Goal: Check status: Check status

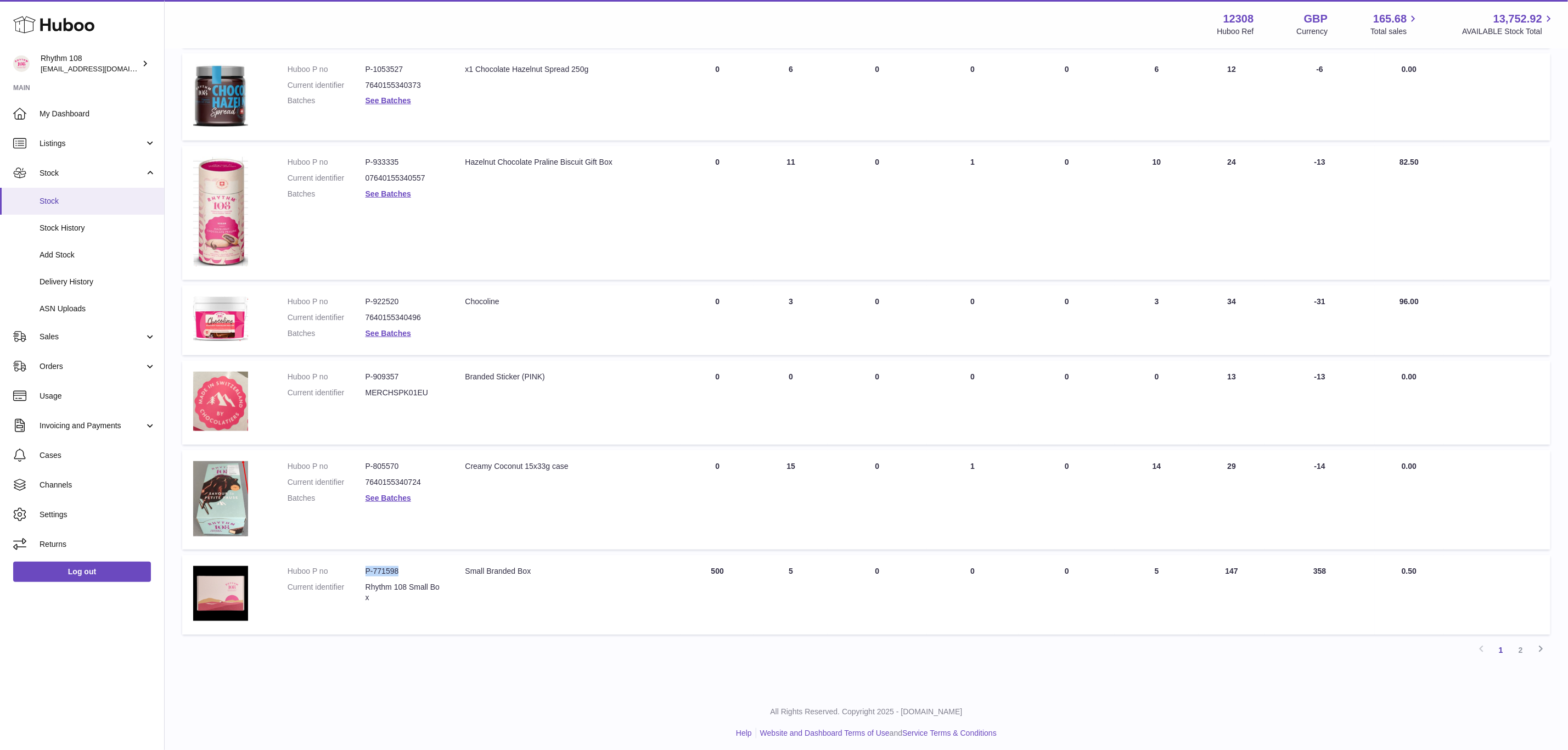
click at [65, 203] on span "Stock" at bounding box center [98, 201] width 117 height 10
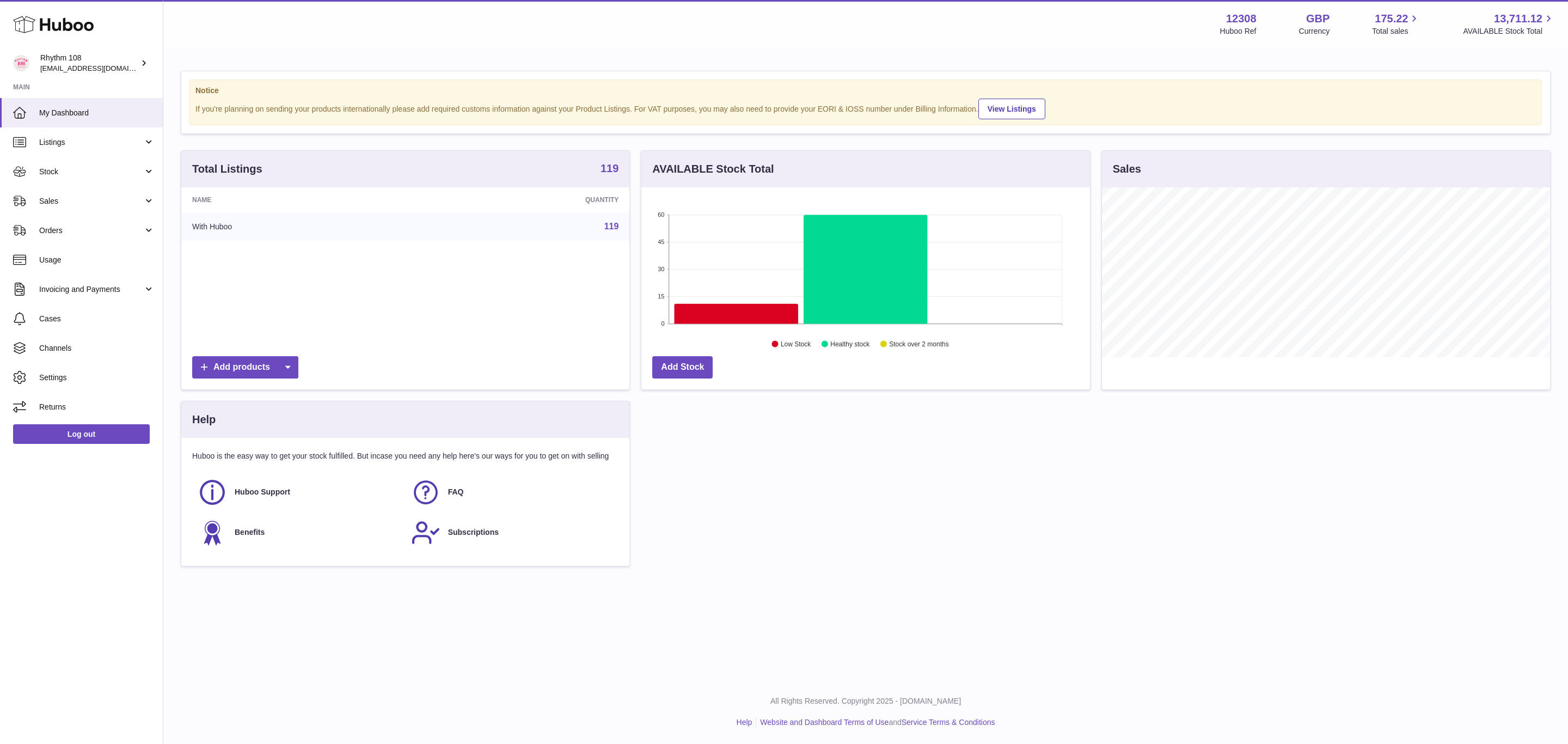
scroll to position [170, 447]
click at [67, 177] on span "Stock" at bounding box center [91, 172] width 104 height 10
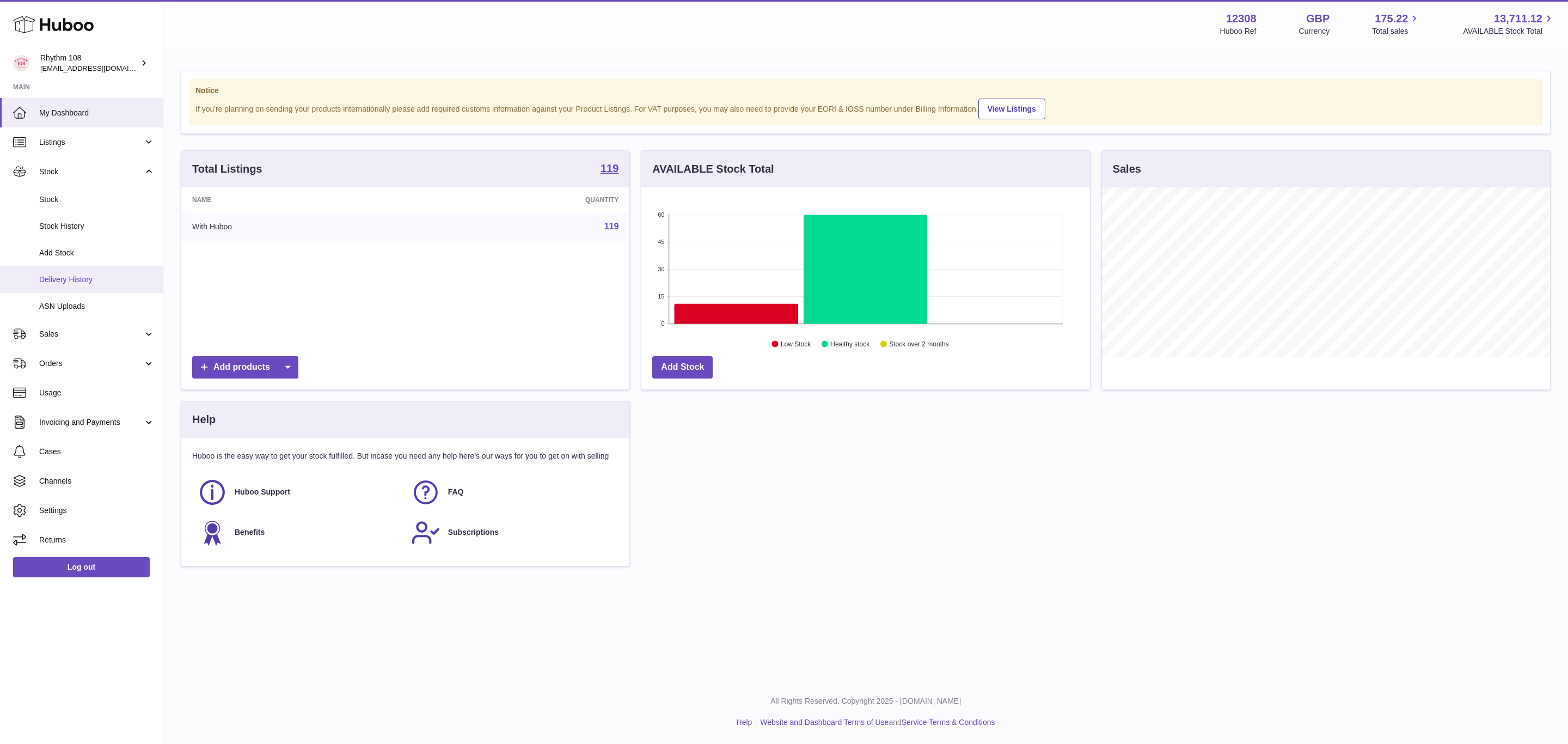
click at [69, 279] on span "Delivery History" at bounding box center [97, 279] width 116 height 10
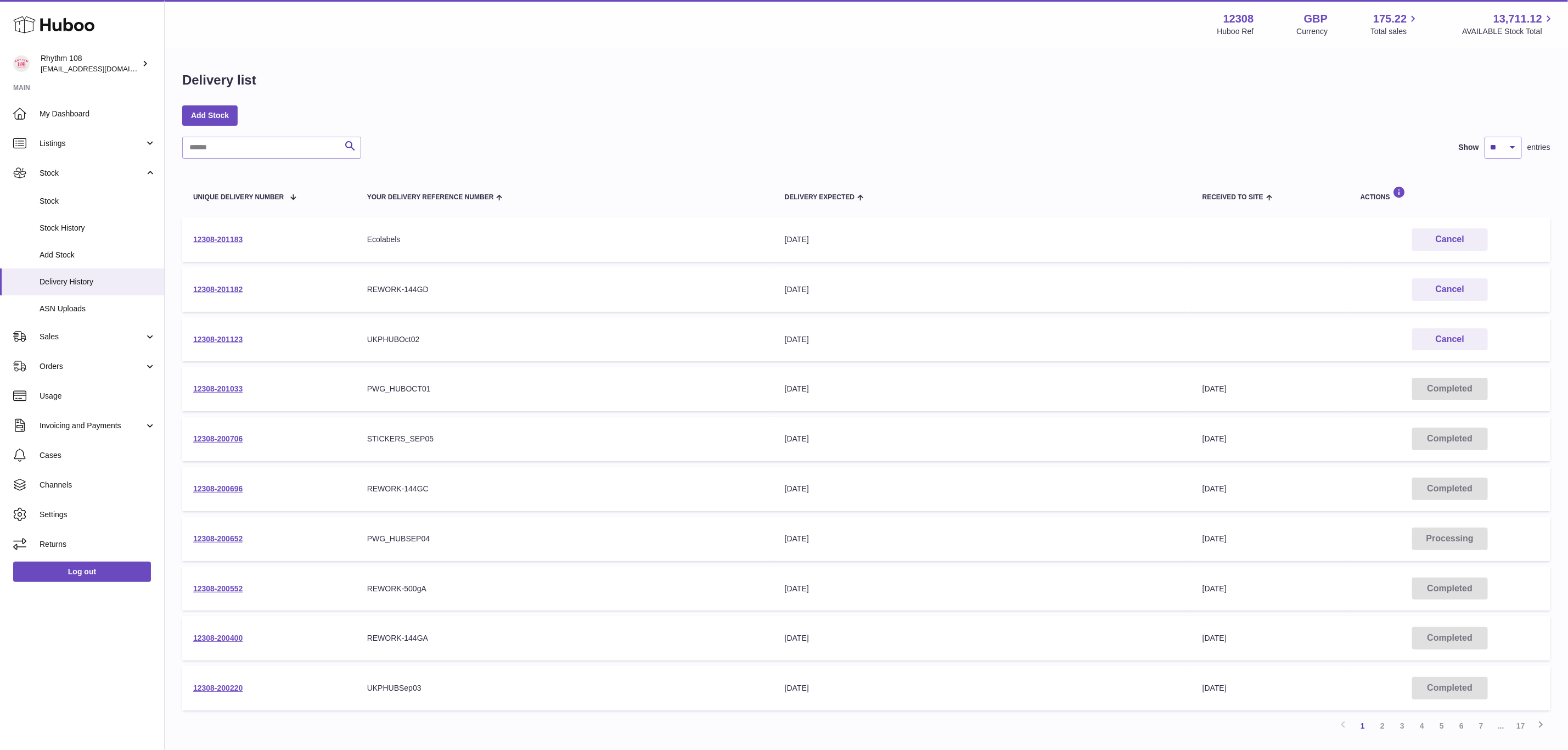
click at [206, 330] on td "12308-201123" at bounding box center [269, 339] width 174 height 44
click at [210, 335] on link "12308-201123" at bounding box center [218, 339] width 49 height 9
click at [234, 684] on link "12308-200220" at bounding box center [218, 688] width 49 height 9
